Goal: Complete application form

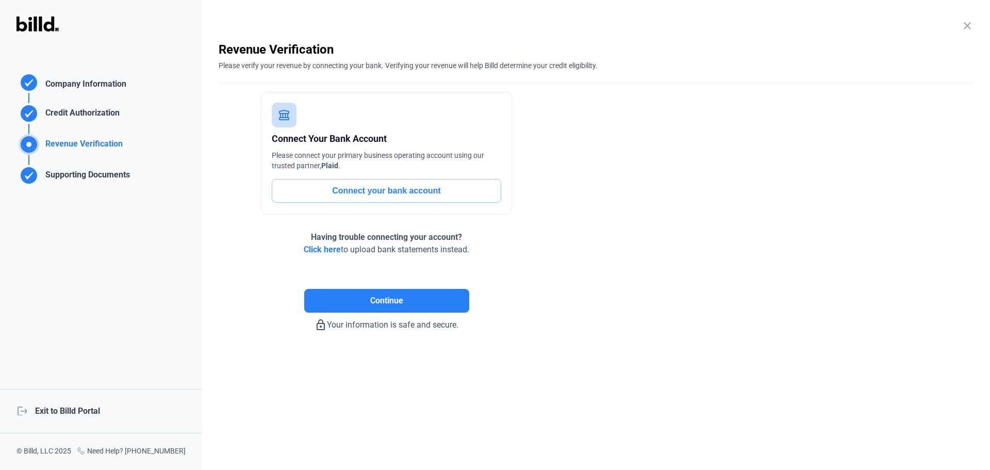
click at [75, 413] on div "logout Exit to Billd Portal" at bounding box center [101, 411] width 202 height 44
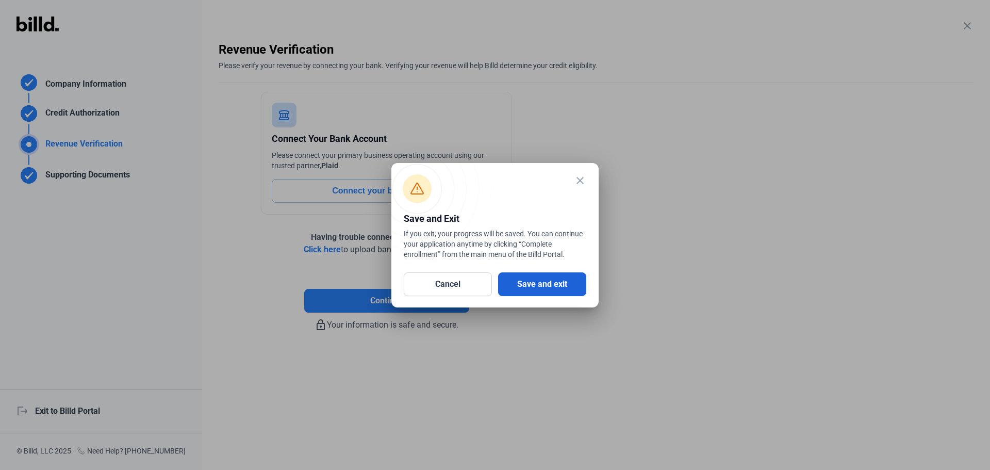
click at [545, 276] on button "Save and exit" at bounding box center [542, 284] width 88 height 24
